Goal: Task Accomplishment & Management: Use online tool/utility

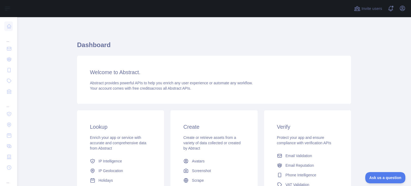
scroll to position [80, 0]
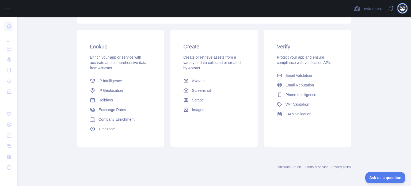
click at [402, 8] on icon "button" at bounding box center [403, 8] width 6 height 6
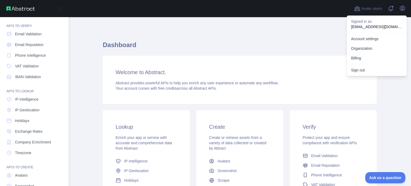
scroll to position [15, 0]
click at [24, 144] on span "Company Enrichment" at bounding box center [33, 141] width 36 height 5
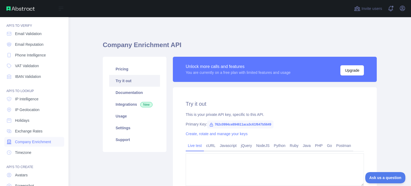
type textarea "**********"
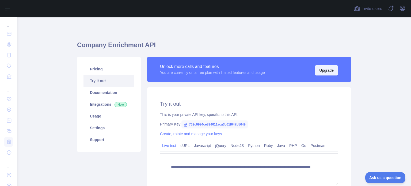
click at [319, 70] on button "Upgrade" at bounding box center [327, 70] width 24 height 10
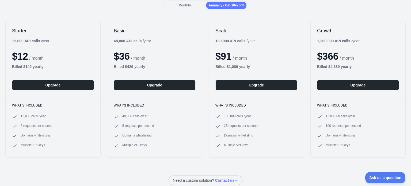
scroll to position [58, 0]
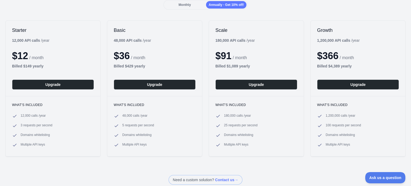
click at [214, 2] on div "Annually - Get 10% off!" at bounding box center [226, 4] width 40 height 7
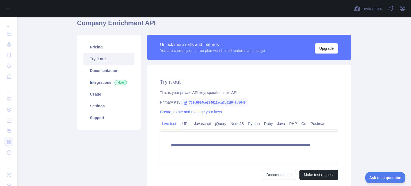
scroll to position [26, 0]
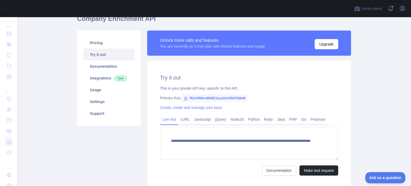
click at [197, 100] on span "762c0994ce894611aca3c61f647b5649" at bounding box center [215, 98] width 66 height 8
click at [190, 96] on span "762c0994ce894611aca3c61f647b5649" at bounding box center [215, 98] width 66 height 8
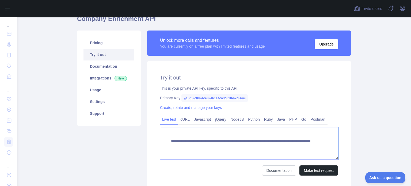
click at [286, 146] on textarea "**********" at bounding box center [249, 143] width 178 height 33
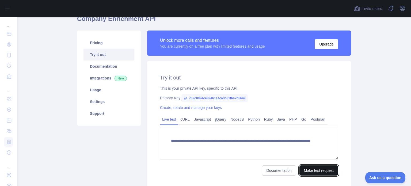
click at [310, 168] on button "Make test request" at bounding box center [319, 170] width 39 height 10
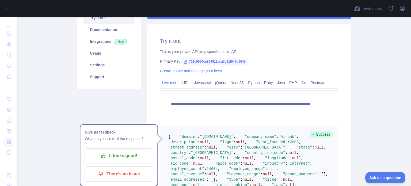
scroll to position [63, 0]
click at [250, 84] on link "Python" at bounding box center [254, 82] width 16 height 9
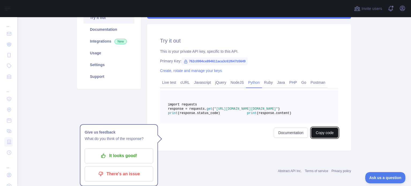
click at [321, 138] on button "Copy code" at bounding box center [324, 133] width 27 height 10
